Goal: Information Seeking & Learning: Learn about a topic

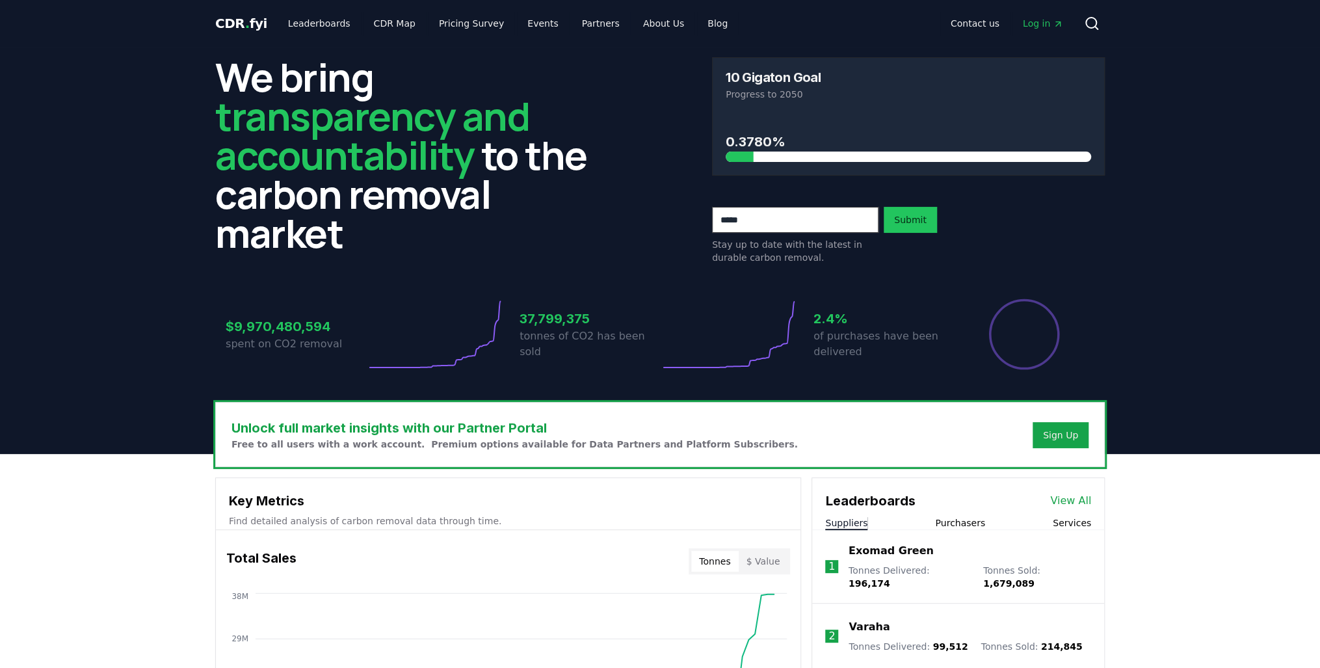
scroll to position [277, 0]
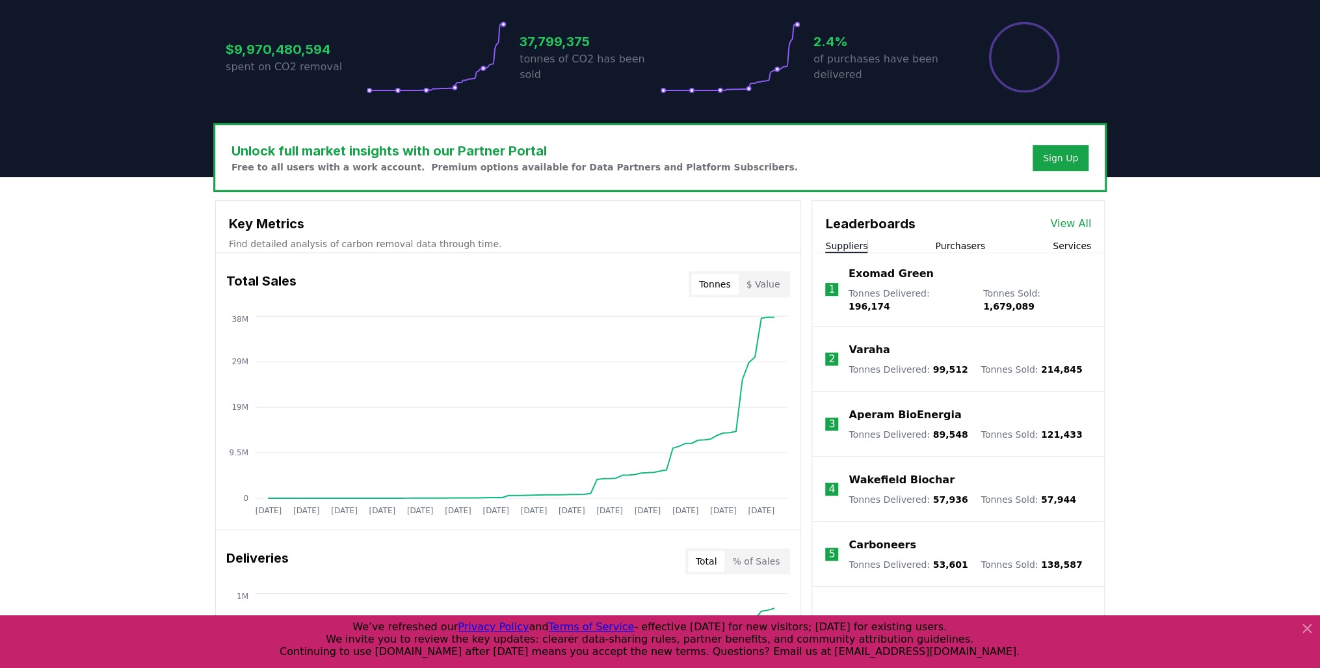
click at [1307, 624] on icon at bounding box center [1307, 628] width 16 height 16
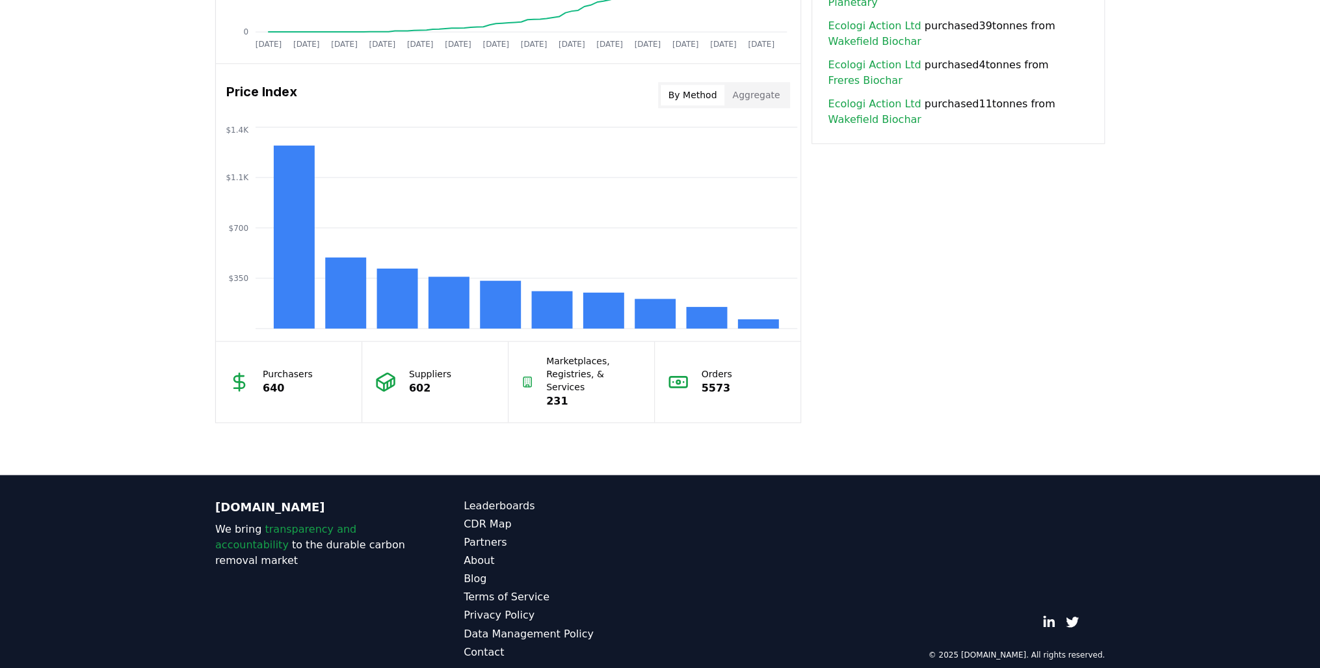
scroll to position [743, 0]
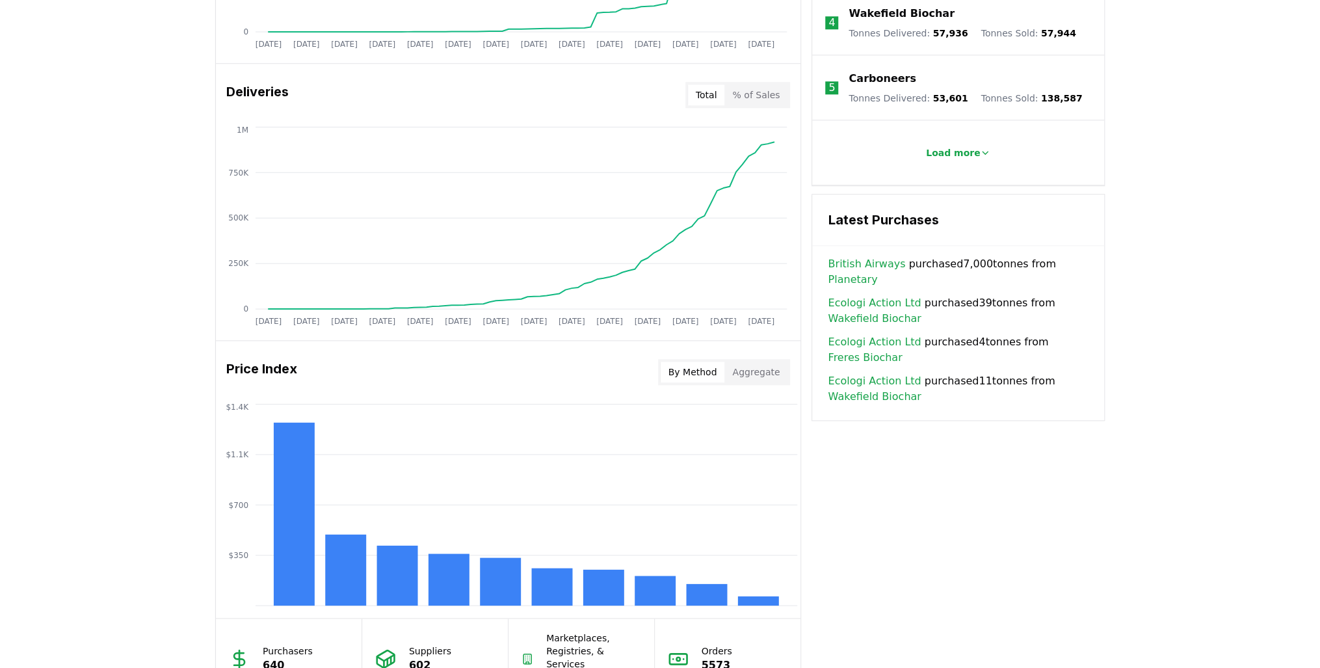
click at [771, 371] on button "Aggregate" at bounding box center [755, 372] width 63 height 21
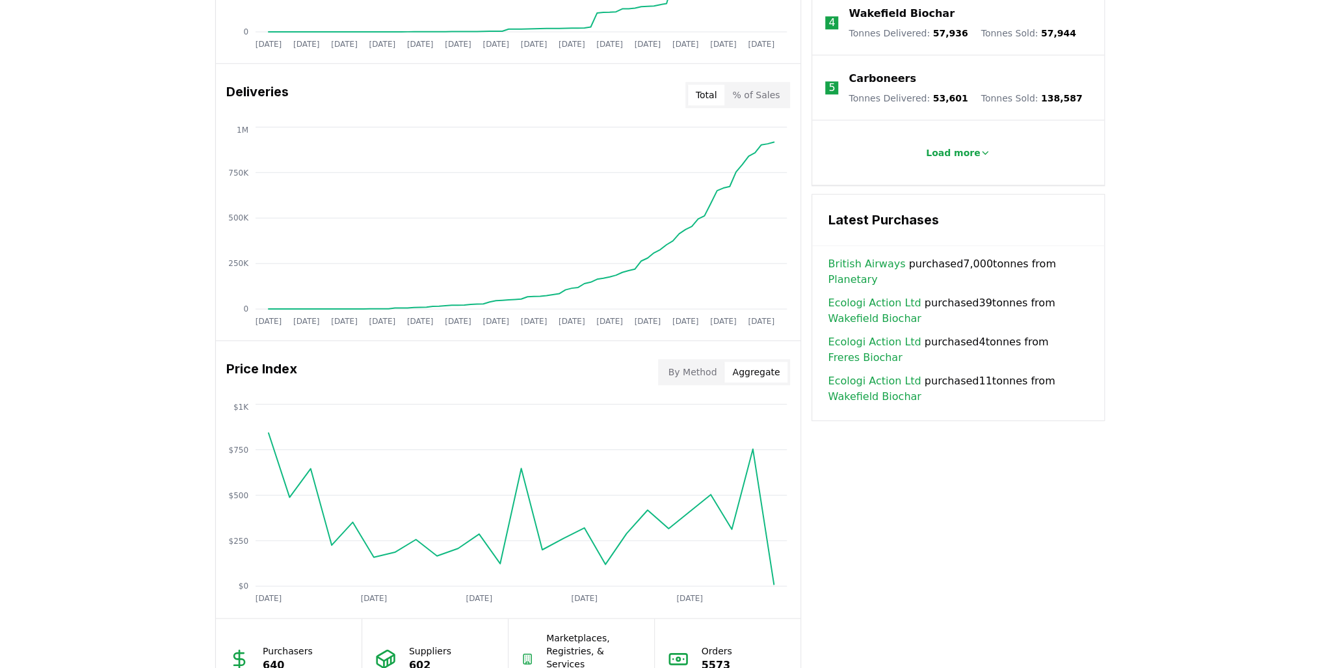
scroll to position [466, 0]
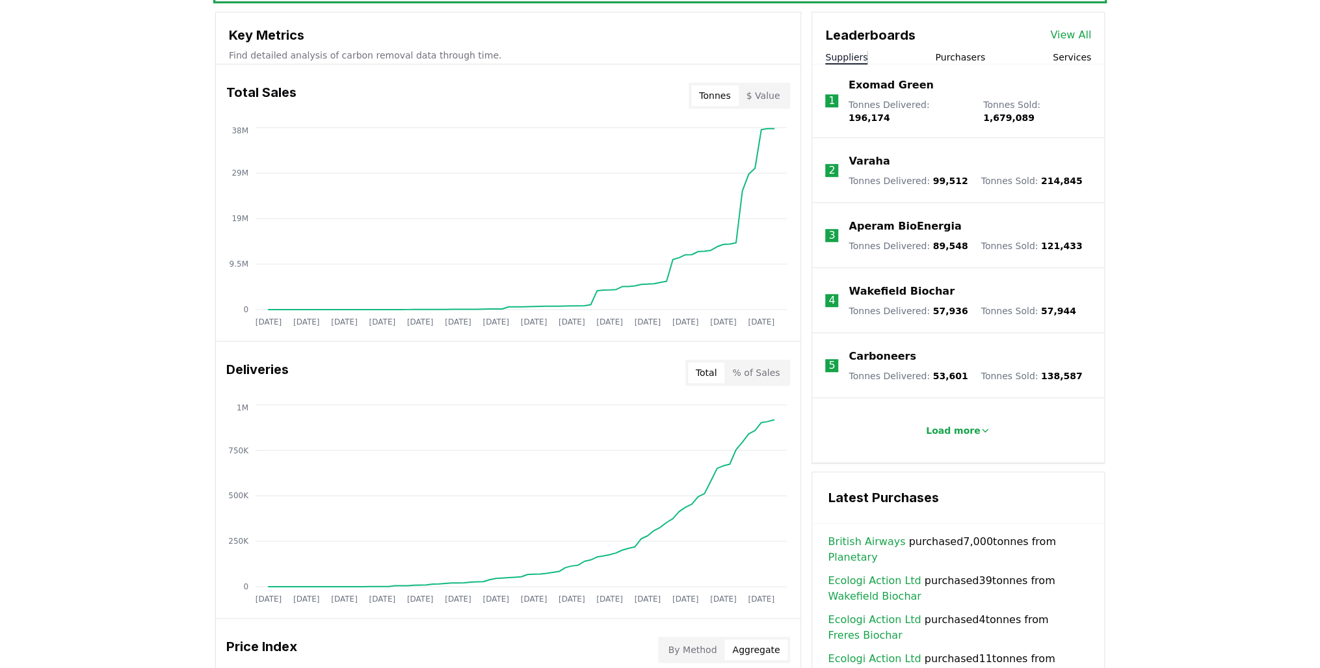
click at [760, 367] on button "% of Sales" at bounding box center [755, 372] width 63 height 21
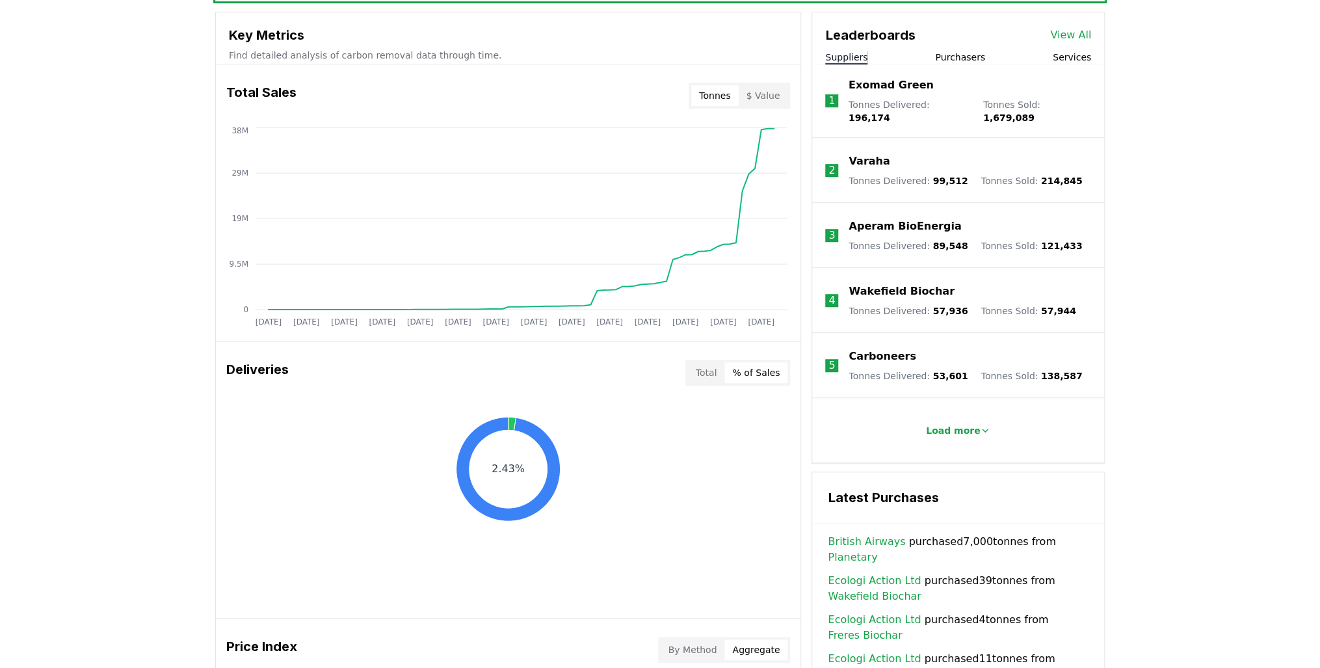
click at [769, 90] on button "$ Value" at bounding box center [763, 95] width 49 height 21
click at [736, 92] on button "Tonnes" at bounding box center [714, 95] width 47 height 21
click at [762, 92] on button "$ Value" at bounding box center [763, 95] width 49 height 21
